Goal: Information Seeking & Learning: Find specific fact

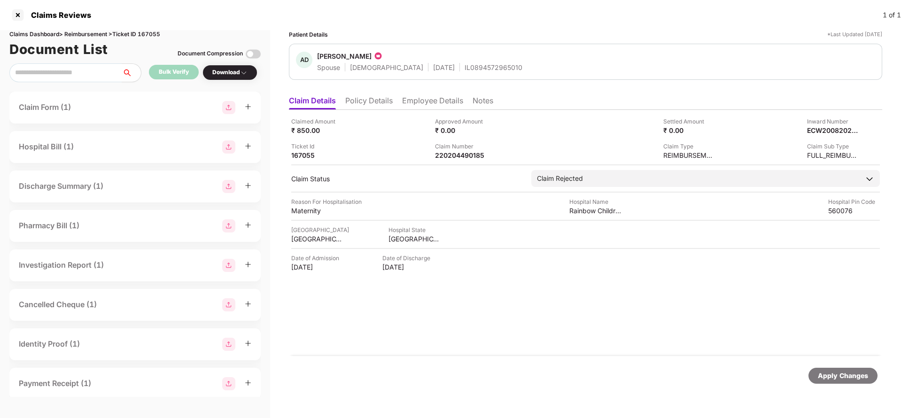
click at [374, 103] on li "Policy Details" at bounding box center [368, 103] width 47 height 14
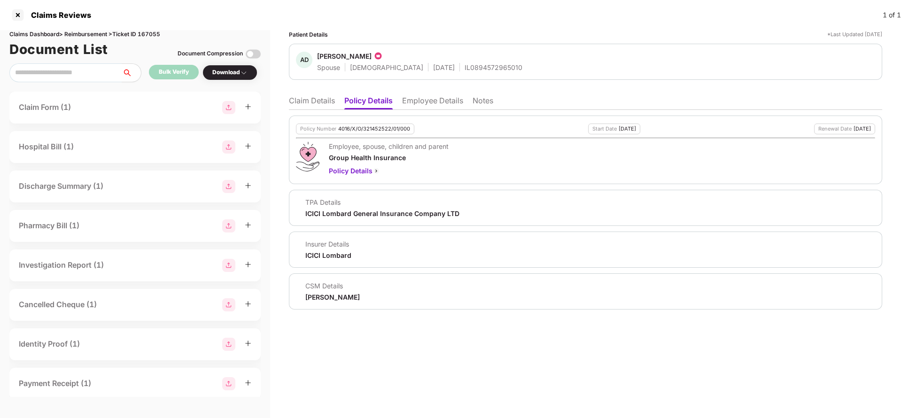
click at [438, 103] on li "Employee Details" at bounding box center [432, 103] width 61 height 14
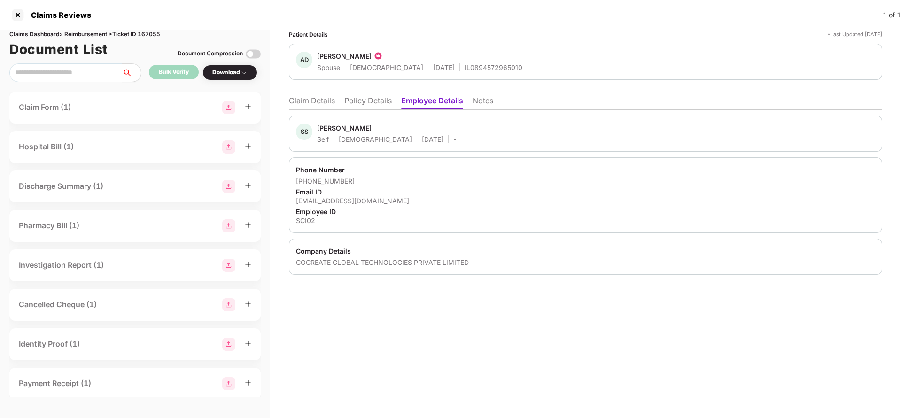
click at [367, 105] on li "Policy Details" at bounding box center [367, 103] width 47 height 14
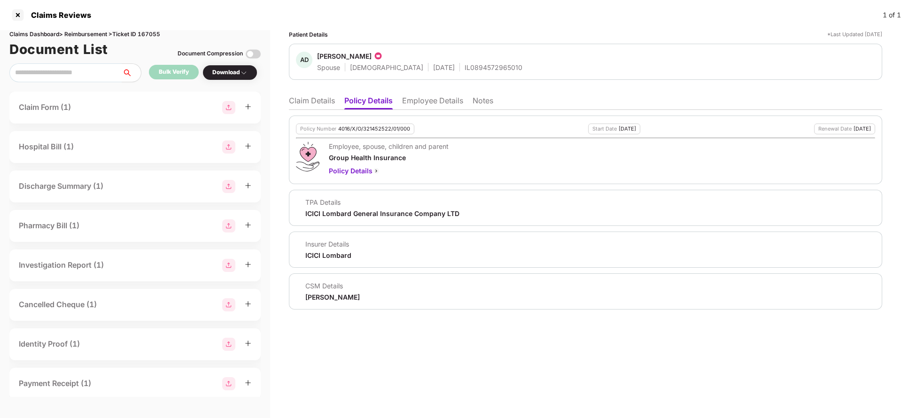
click at [379, 128] on div "4016/X/O/321452522/01/000" at bounding box center [374, 129] width 72 height 6
copy div "4016/X/O/321452522/01/000"
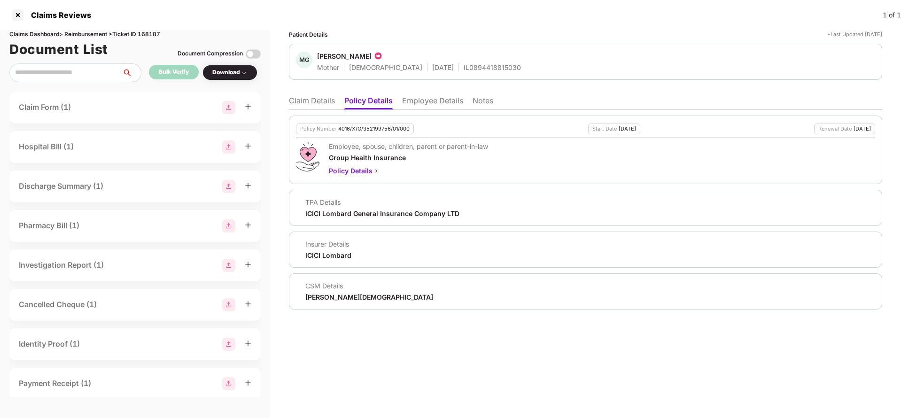
click at [321, 99] on li "Claim Details" at bounding box center [312, 103] width 46 height 14
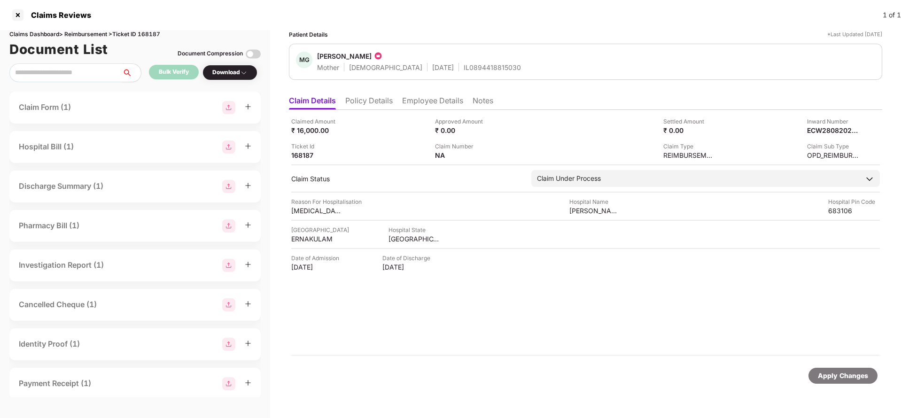
click at [379, 103] on li "Policy Details" at bounding box center [368, 103] width 47 height 14
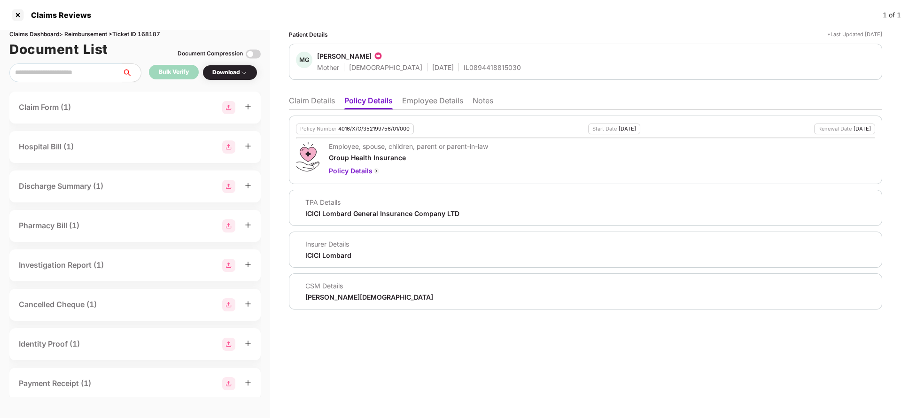
click at [377, 128] on div "4016/X/O/352199756/01/000" at bounding box center [373, 129] width 71 height 6
copy div "4016/X/O/352199756/01/000"
click at [439, 102] on li "Employee Details" at bounding box center [432, 103] width 61 height 14
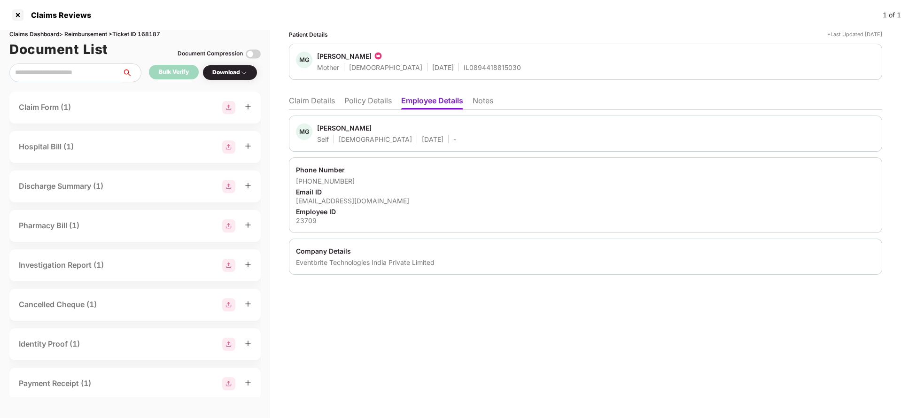
click at [364, 104] on li "Policy Details" at bounding box center [367, 103] width 47 height 14
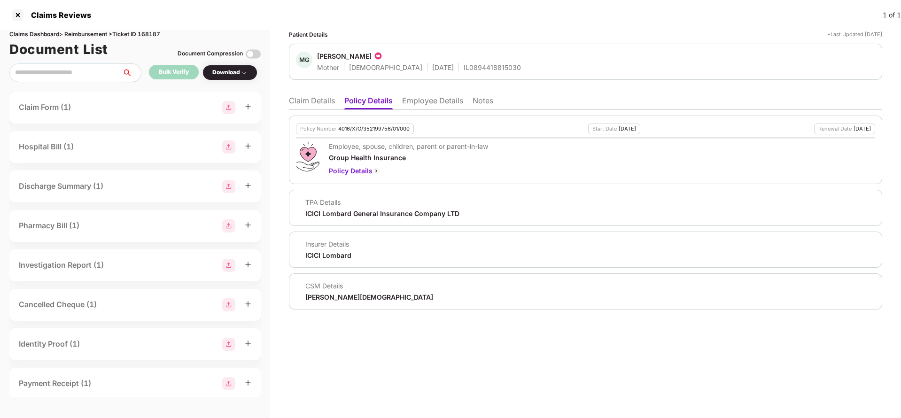
click at [355, 128] on div "4016/X/O/352199756/01/000" at bounding box center [373, 129] width 71 height 6
copy div "4016/X/O/352199756/01/000"
click at [464, 69] on div "IL0894418815030" at bounding box center [492, 67] width 57 height 9
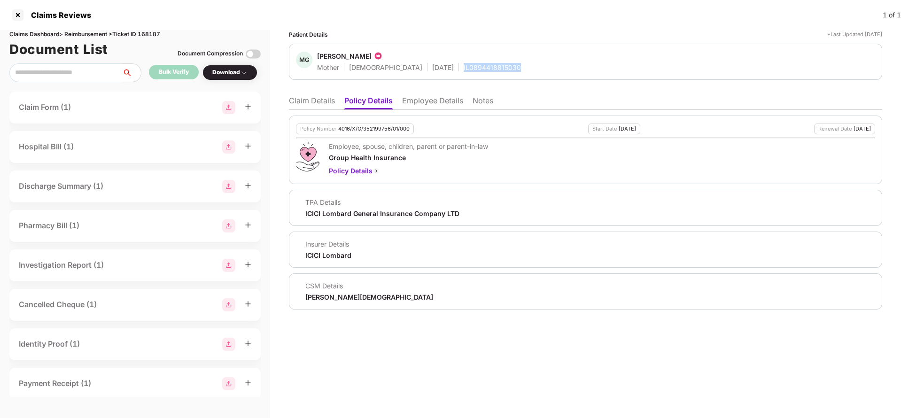
click at [464, 69] on div "IL0894418815030" at bounding box center [492, 67] width 57 height 9
copy div "IL0894418815030"
